Goal: Task Accomplishment & Management: Manage account settings

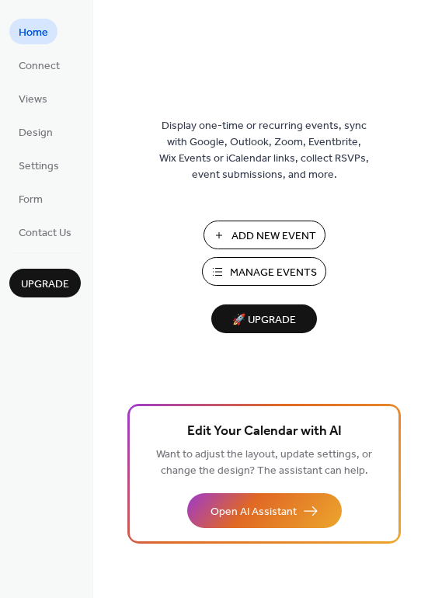
click at [244, 266] on span "Manage Events" at bounding box center [273, 273] width 87 height 16
click at [37, 67] on span "Connect" at bounding box center [39, 66] width 41 height 16
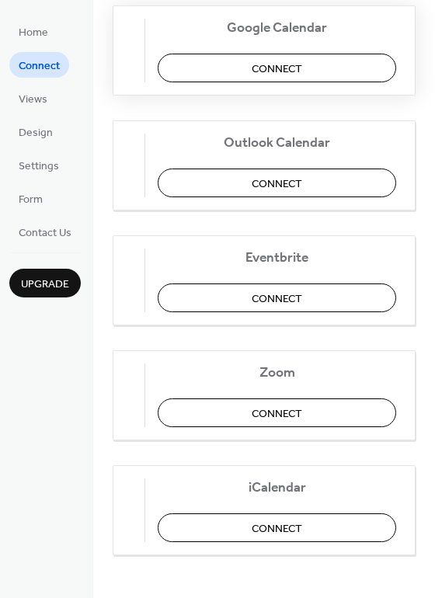
scroll to position [251, 0]
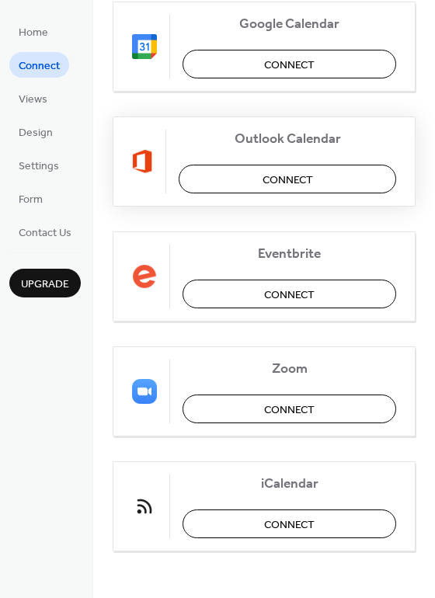
click at [269, 179] on span "Connect" at bounding box center [287, 180] width 50 height 16
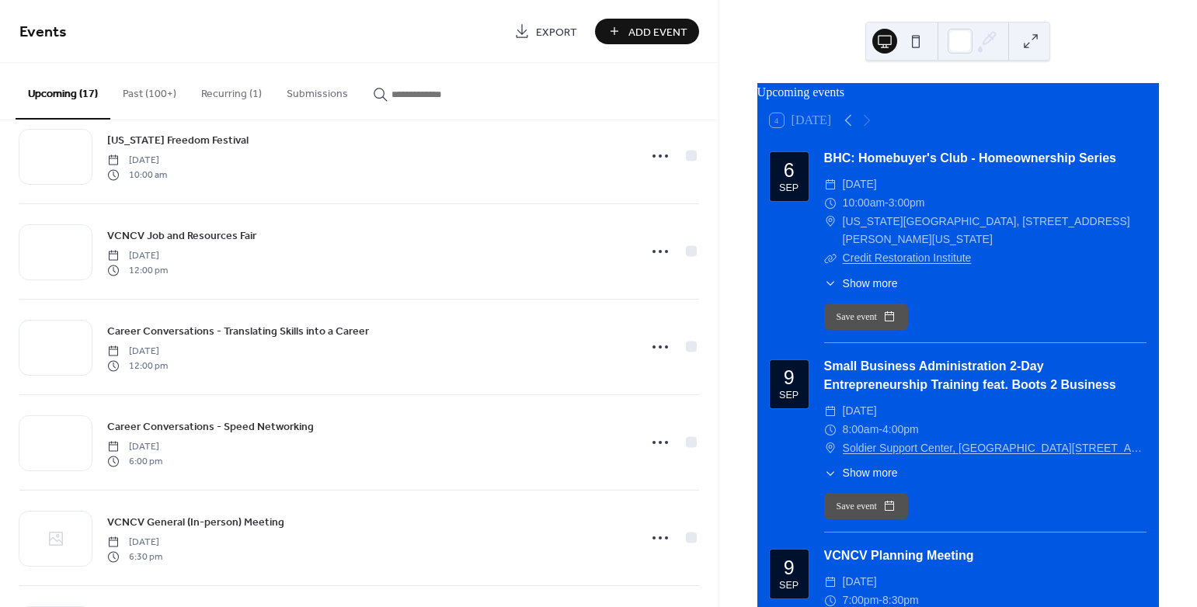
scroll to position [1097, 0]
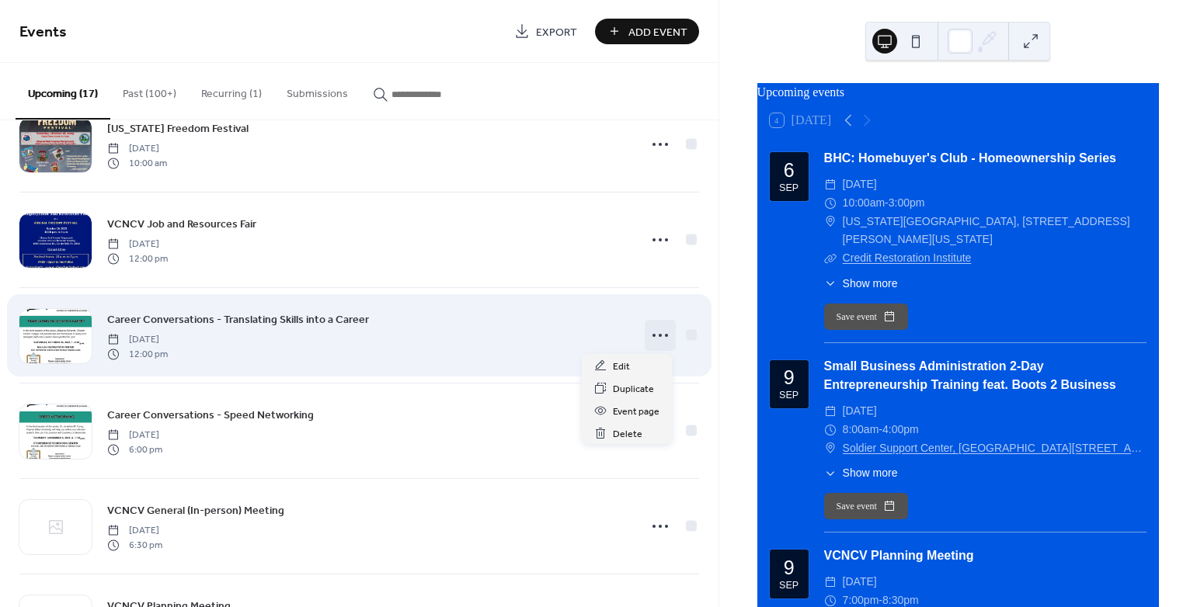
click at [654, 329] on icon at bounding box center [660, 335] width 25 height 25
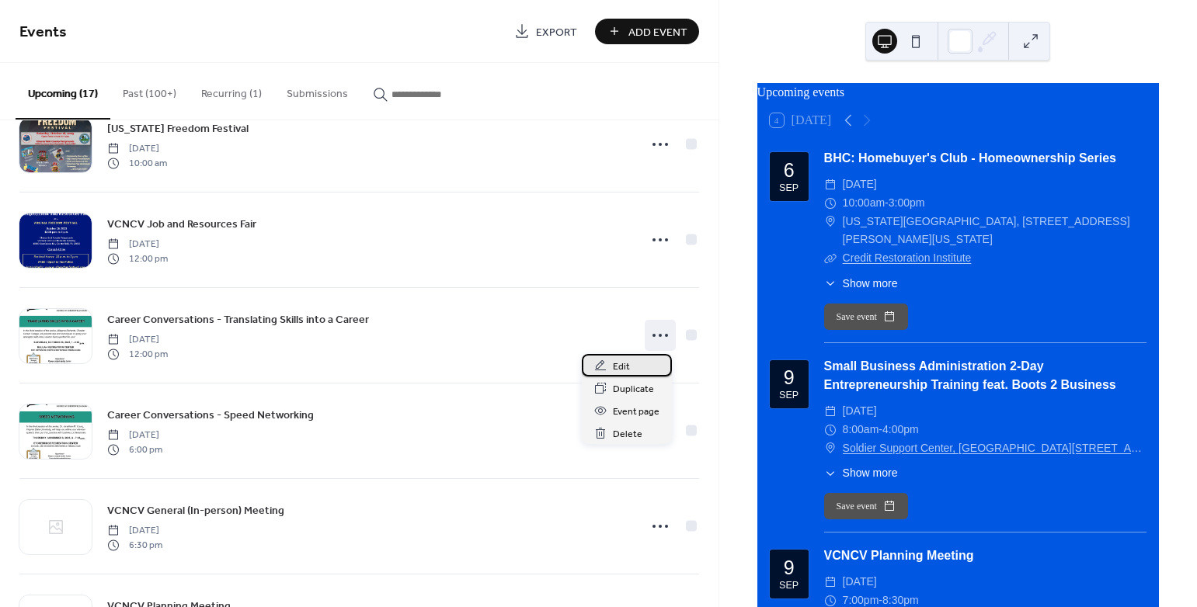
click at [617, 368] on span "Edit" at bounding box center [621, 367] width 17 height 16
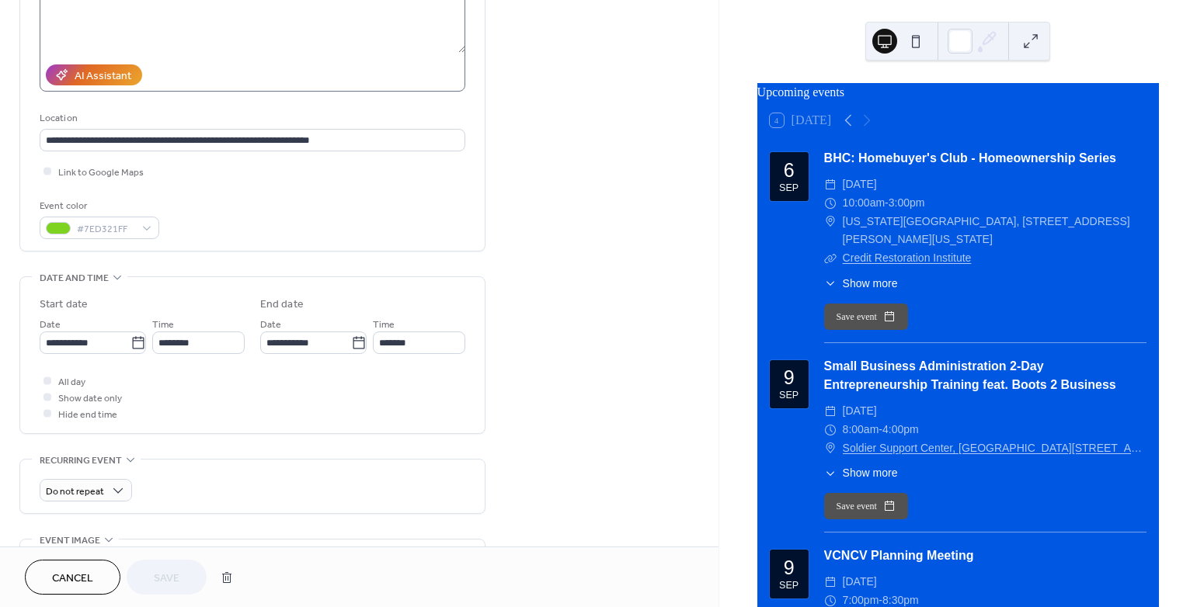
scroll to position [238, 0]
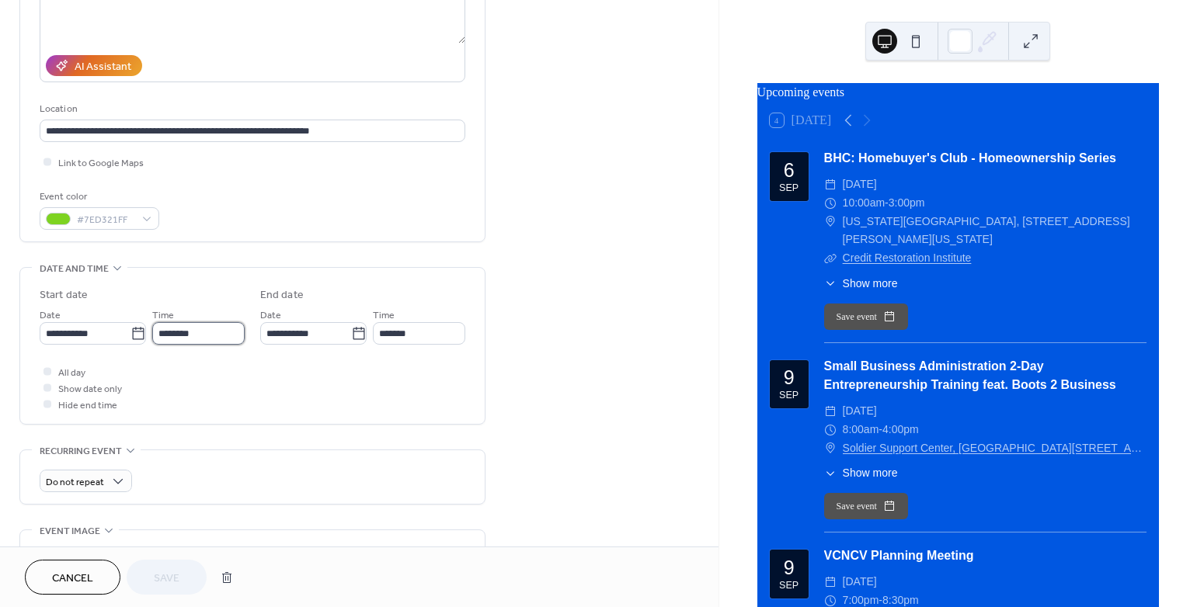
click at [193, 337] on input "********" at bounding box center [198, 333] width 92 height 23
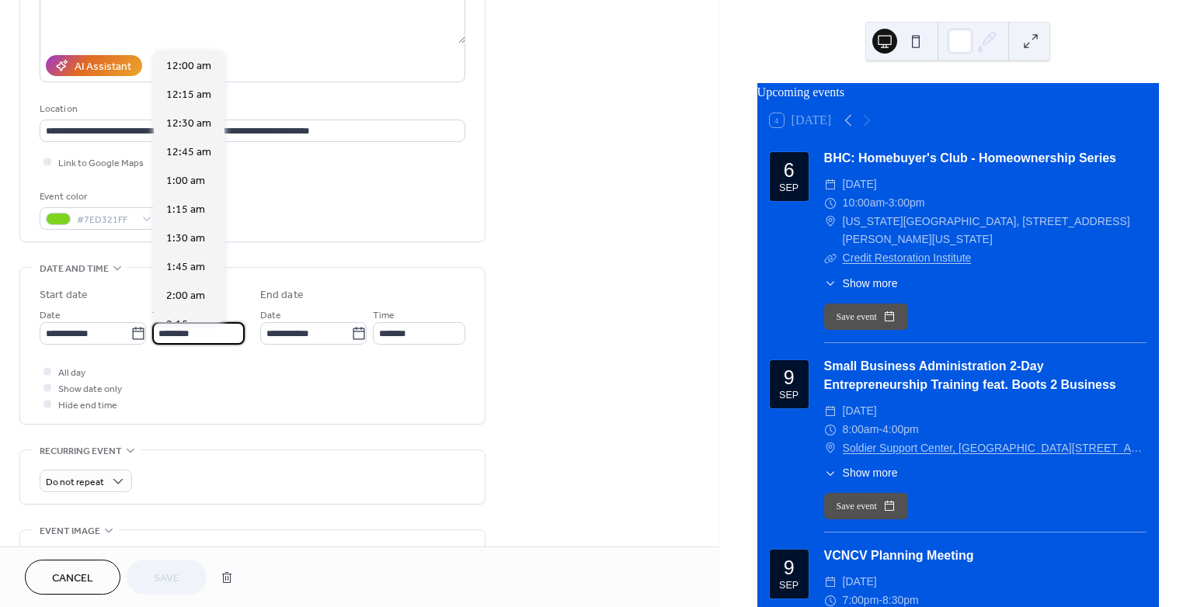
scroll to position [1379, 0]
click at [191, 179] on span "1:00 pm" at bounding box center [186, 180] width 40 height 16
type input "*******"
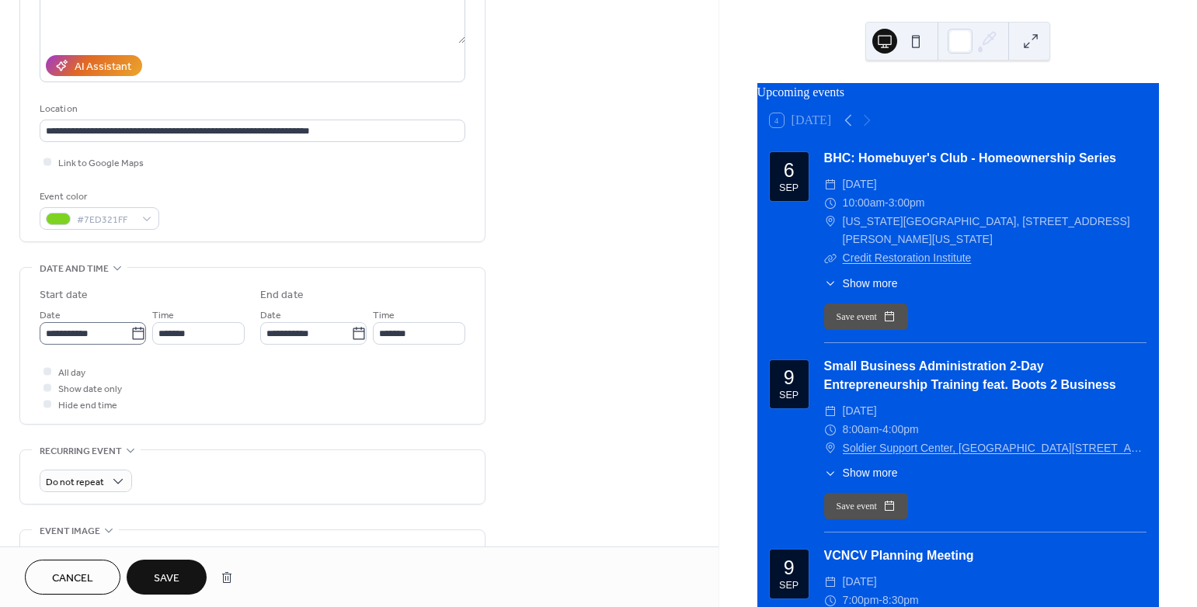
click at [136, 329] on icon at bounding box center [138, 334] width 16 height 16
click at [130, 329] on input "**********" at bounding box center [85, 333] width 91 height 23
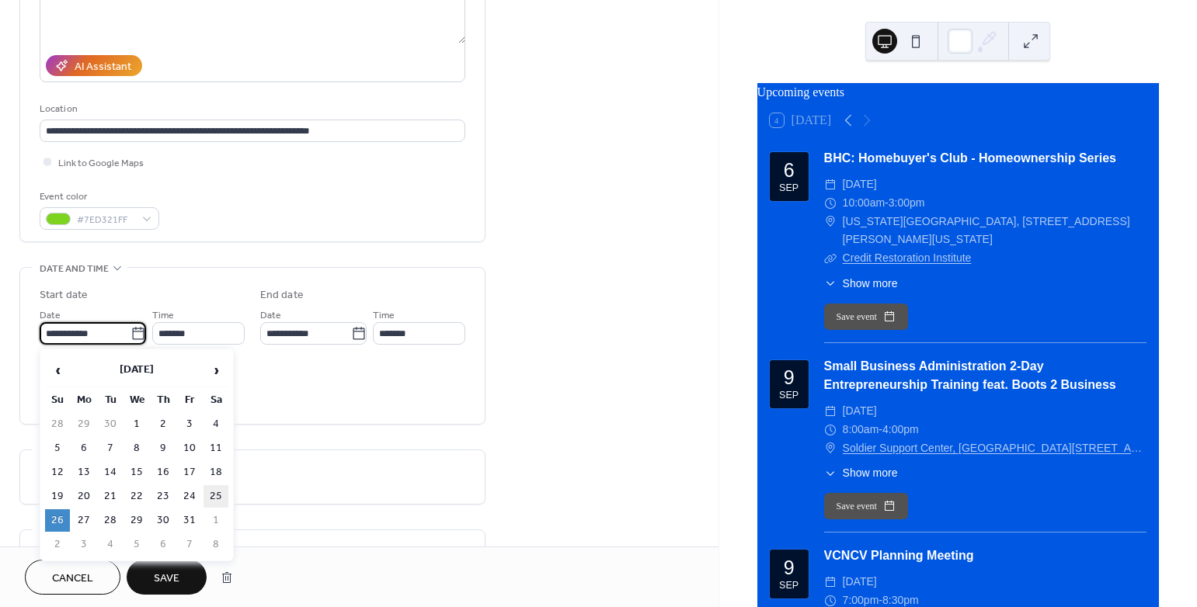
click at [218, 494] on td "25" at bounding box center [215, 496] width 25 height 23
type input "**********"
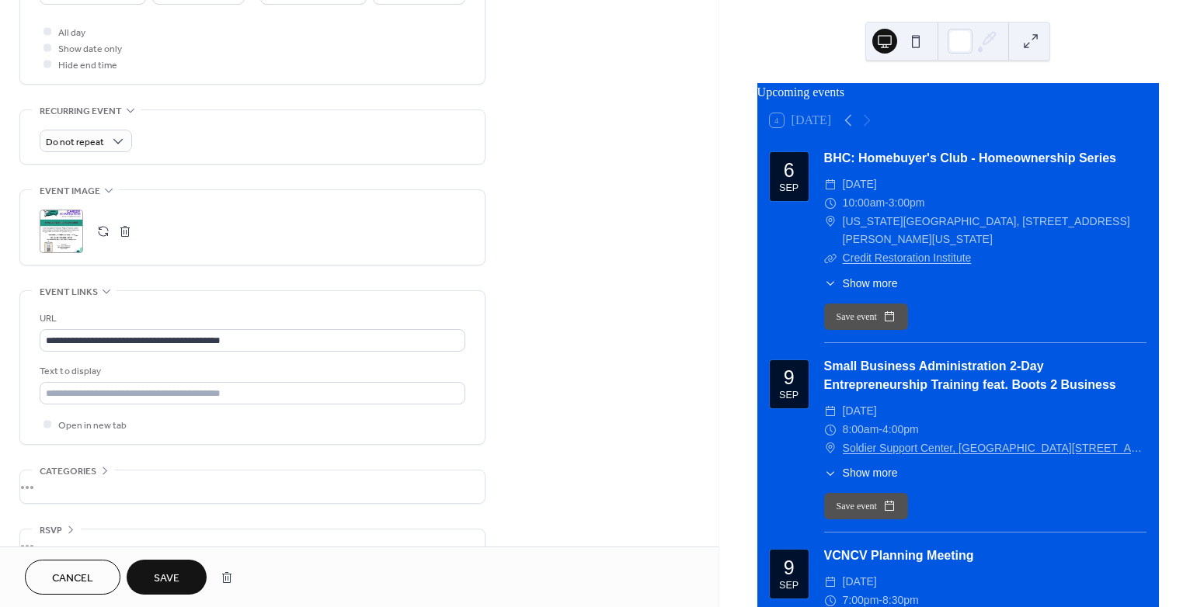
scroll to position [610, 0]
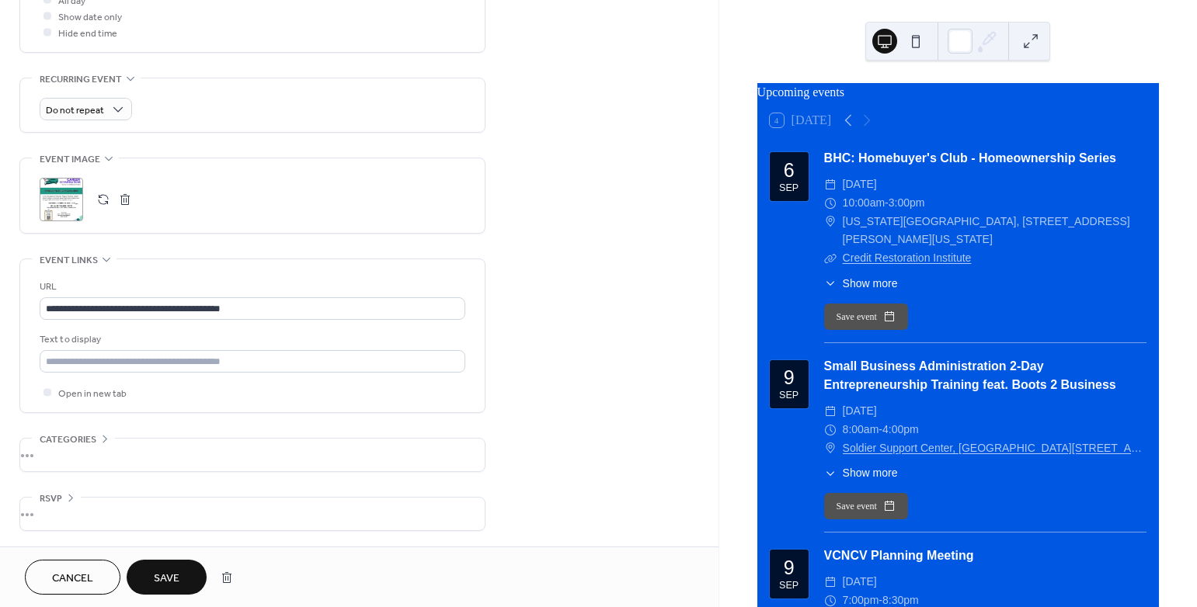
click at [130, 200] on button "button" at bounding box center [125, 200] width 22 height 22
click at [101, 198] on button "button" at bounding box center [103, 200] width 22 height 22
click at [186, 567] on button "Save" at bounding box center [167, 577] width 80 height 35
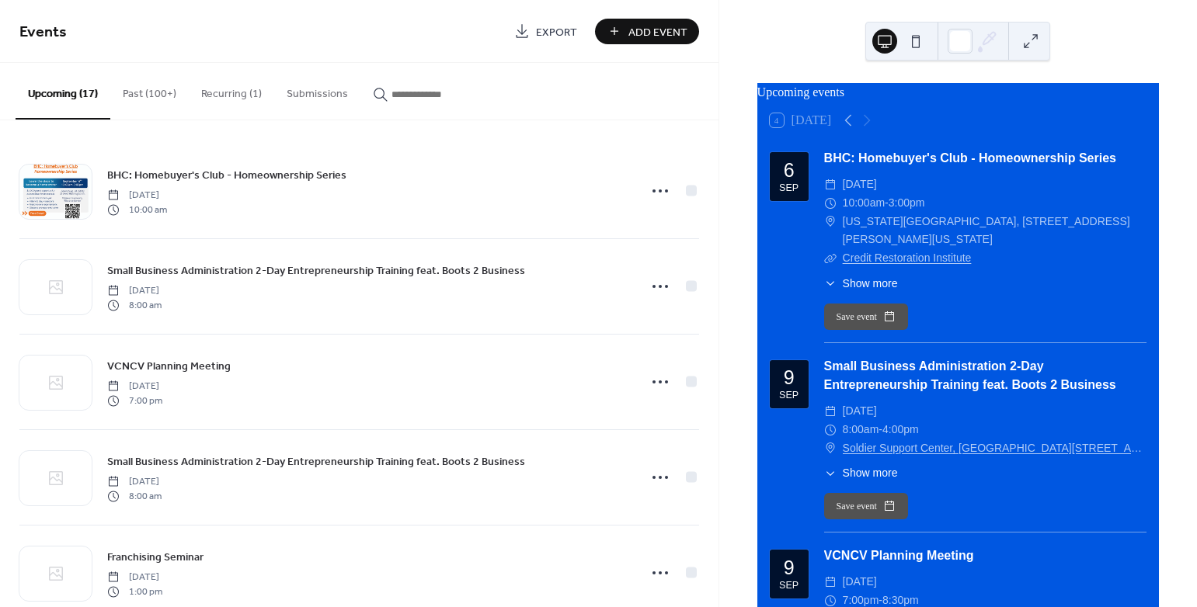
click at [913, 41] on button at bounding box center [915, 41] width 25 height 25
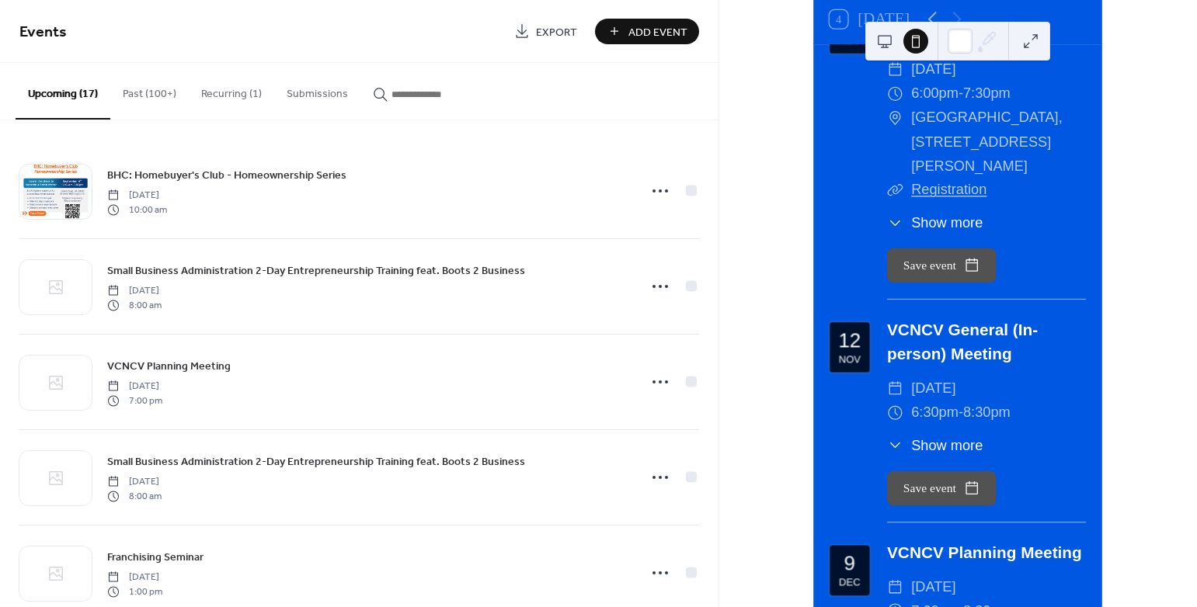
scroll to position [264, 0]
